Goal: Task Accomplishment & Management: Manage account settings

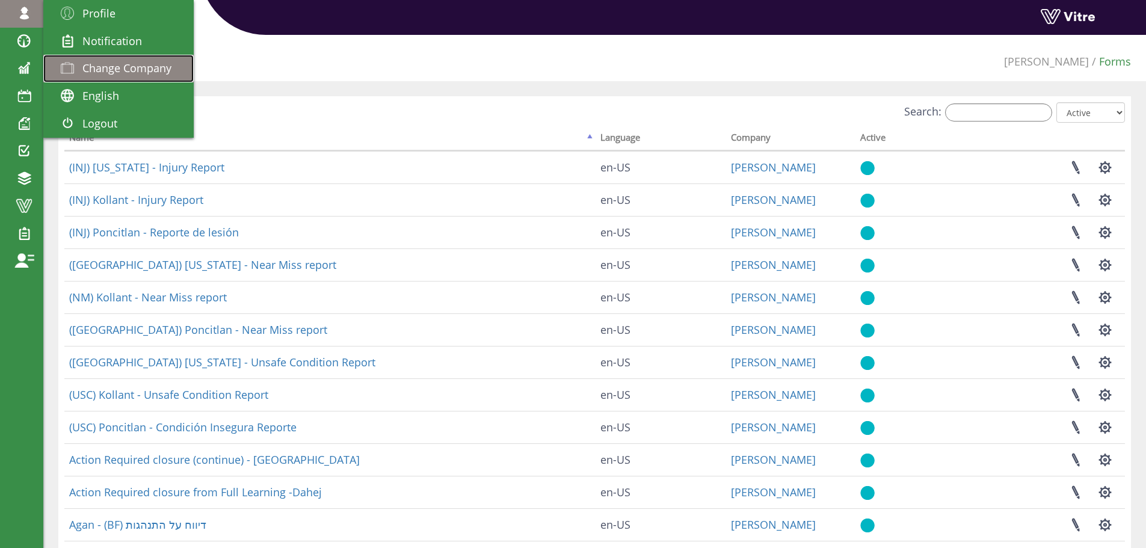
click at [108, 74] on span "Change Company" at bounding box center [126, 68] width 89 height 14
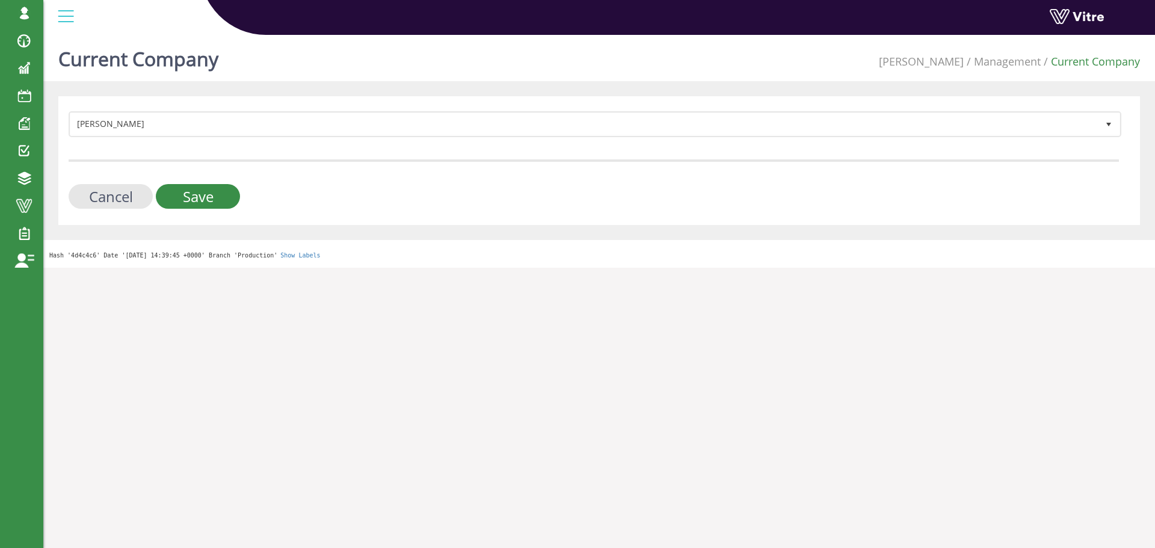
click at [171, 92] on div "Current Company Adama Management Current Company [PERSON_NAME] 379 Cancel Save …" at bounding box center [598, 149] width 1111 height 238
click at [162, 110] on div "Adama 379 Cancel Save" at bounding box center [598, 160] width 1081 height 129
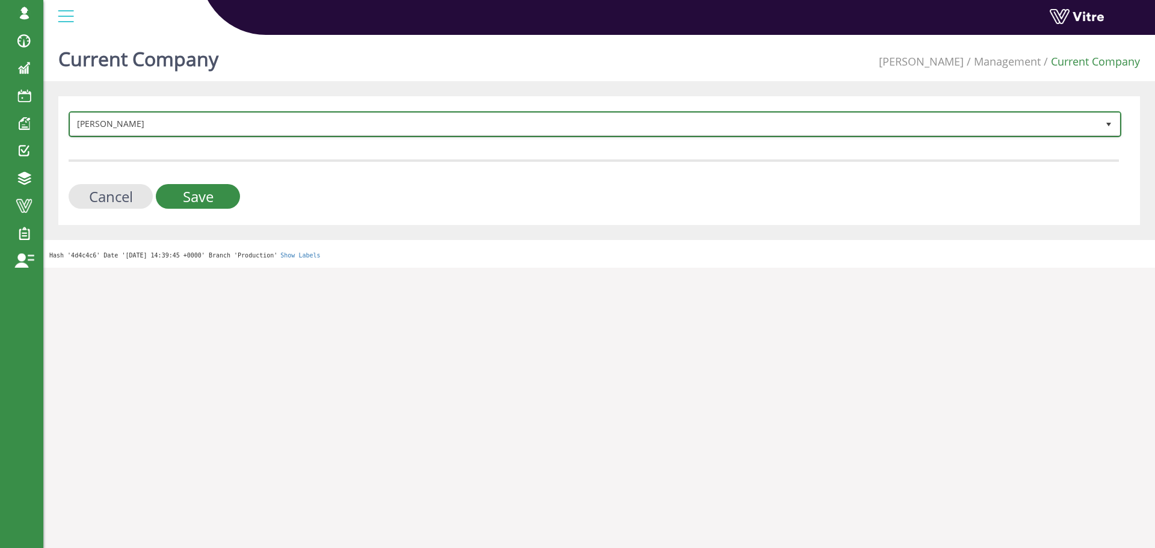
click at [161, 115] on span "[PERSON_NAME]" at bounding box center [583, 124] width 1027 height 22
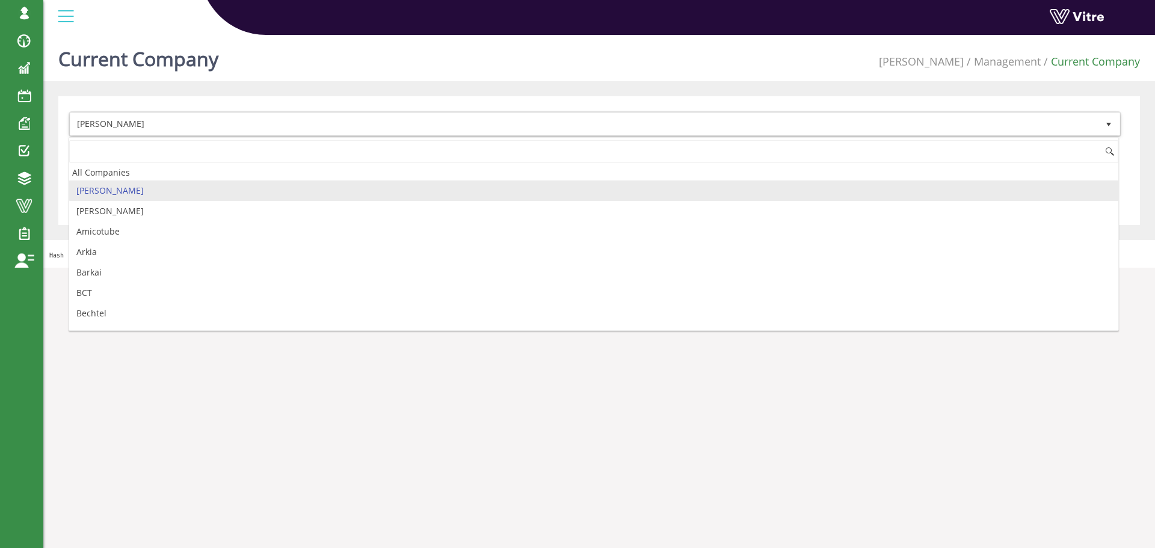
click at [286, 110] on div "Adama 379 Cancel Save" at bounding box center [598, 160] width 1081 height 129
